Goal: Task Accomplishment & Management: Use online tool/utility

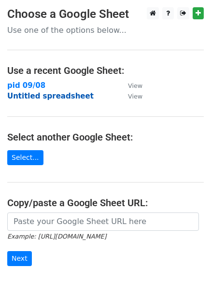
click at [59, 92] on strong "Untitled spreadsheet" at bounding box center [50, 96] width 86 height 9
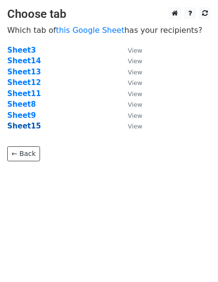
click at [25, 127] on strong "Sheet15" at bounding box center [24, 126] width 34 height 9
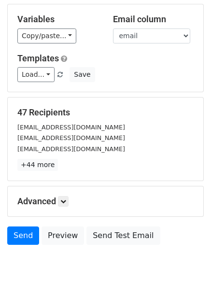
scroll to position [93, 0]
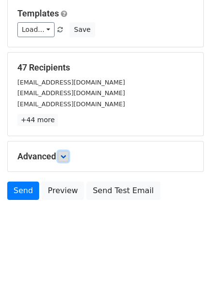
click at [64, 160] on link at bounding box center [63, 156] width 11 height 11
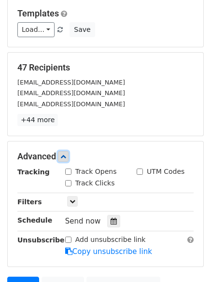
click at [64, 160] on link at bounding box center [63, 156] width 11 height 11
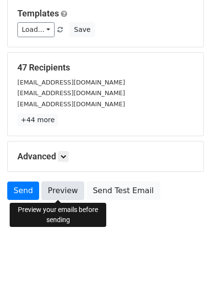
click at [61, 193] on link "Preview" at bounding box center [63, 191] width 43 height 18
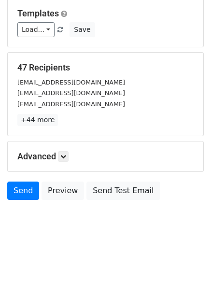
click at [136, 64] on h5 "47 Recipients" at bounding box center [105, 67] width 176 height 11
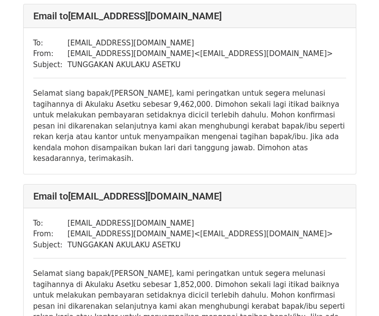
scroll to position [1111, 0]
